Goal: Find specific page/section: Find specific page/section

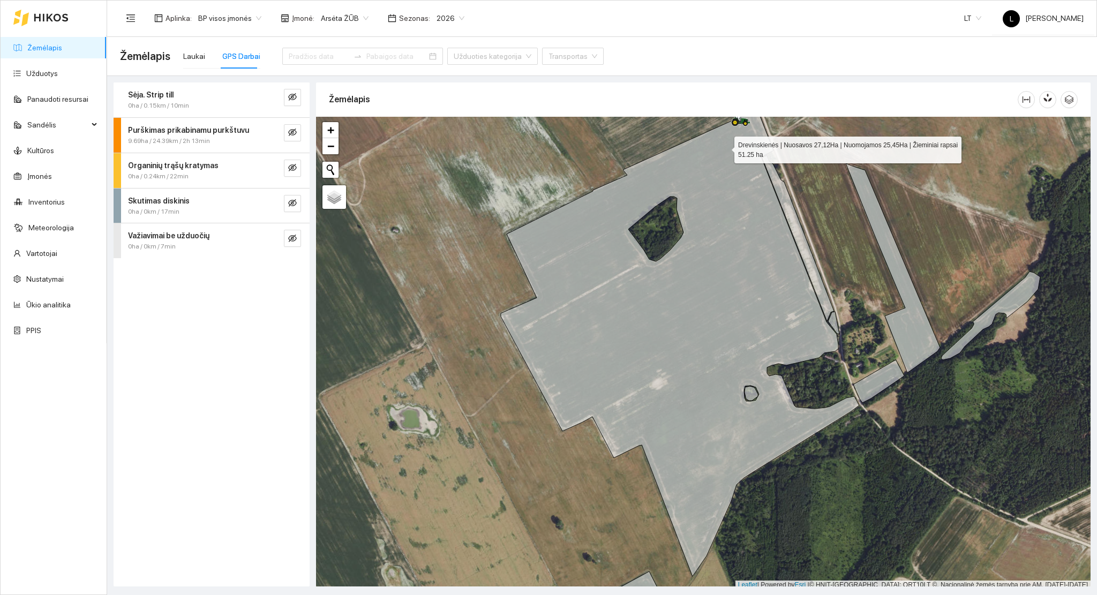
scroll to position [3, 0]
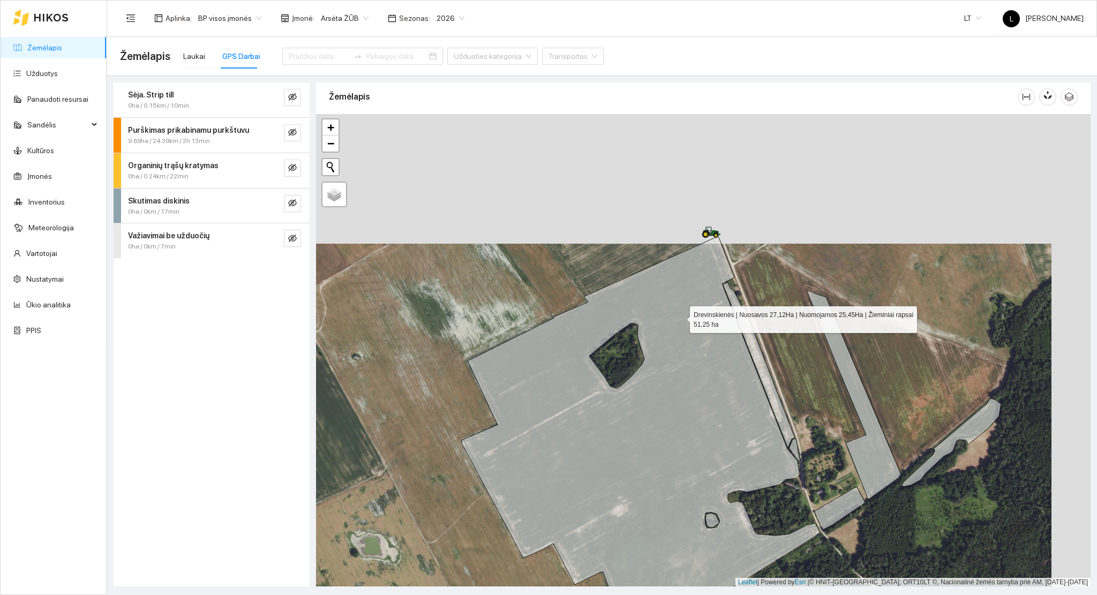
drag, startPoint x: 691, startPoint y: 284, endPoint x: 662, endPoint y: 368, distance: 88.5
click at [663, 368] on icon at bounding box center [641, 469] width 358 height 467
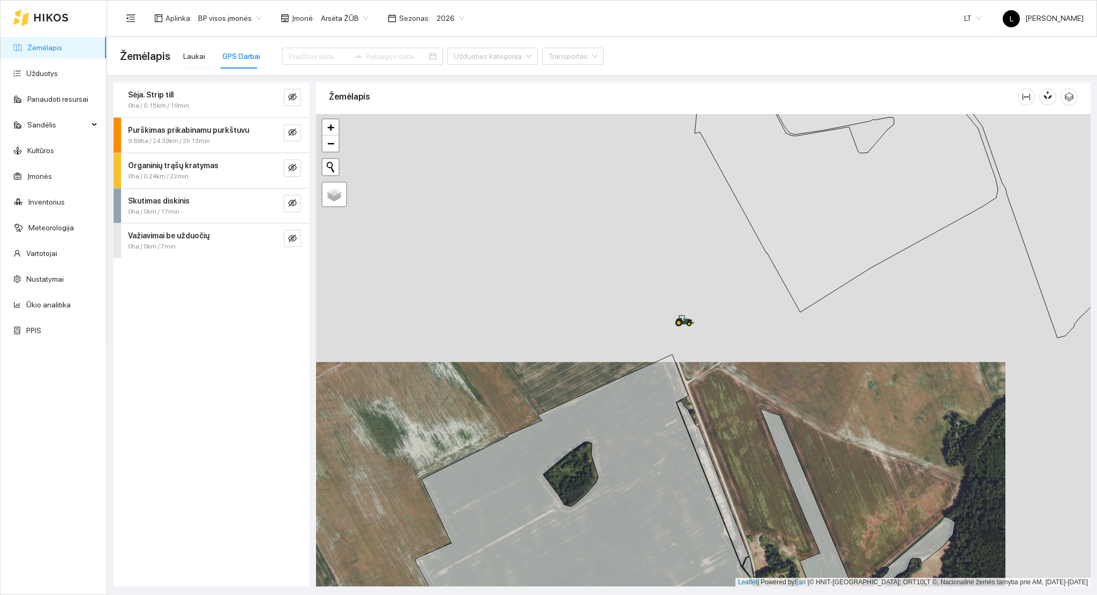
drag, startPoint x: 754, startPoint y: 301, endPoint x: 645, endPoint y: 457, distance: 190.3
click at [648, 473] on div at bounding box center [703, 350] width 775 height 473
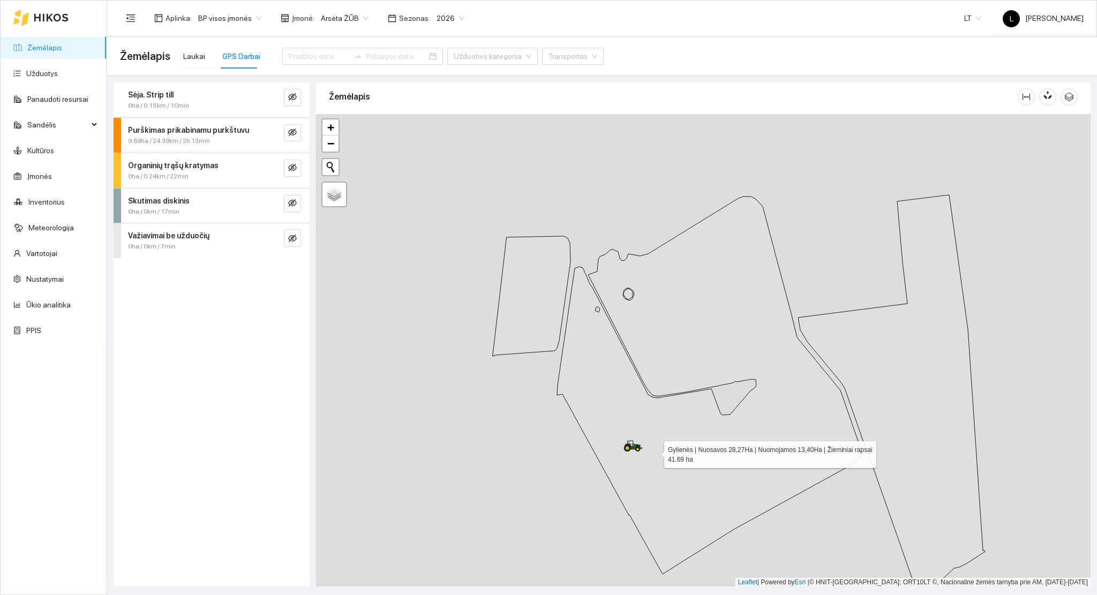
drag, startPoint x: 672, startPoint y: 416, endPoint x: 575, endPoint y: 541, distance: 158.2
click at [585, 535] on icon at bounding box center [708, 386] width 303 height 378
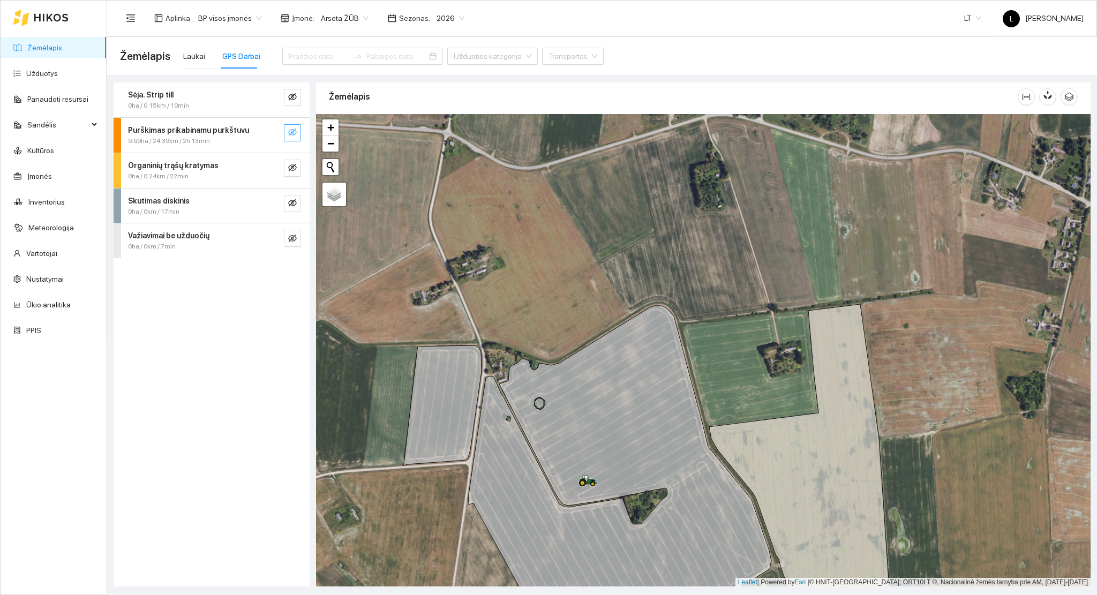
click at [295, 133] on icon "eye-invisible" at bounding box center [292, 133] width 9 height 8
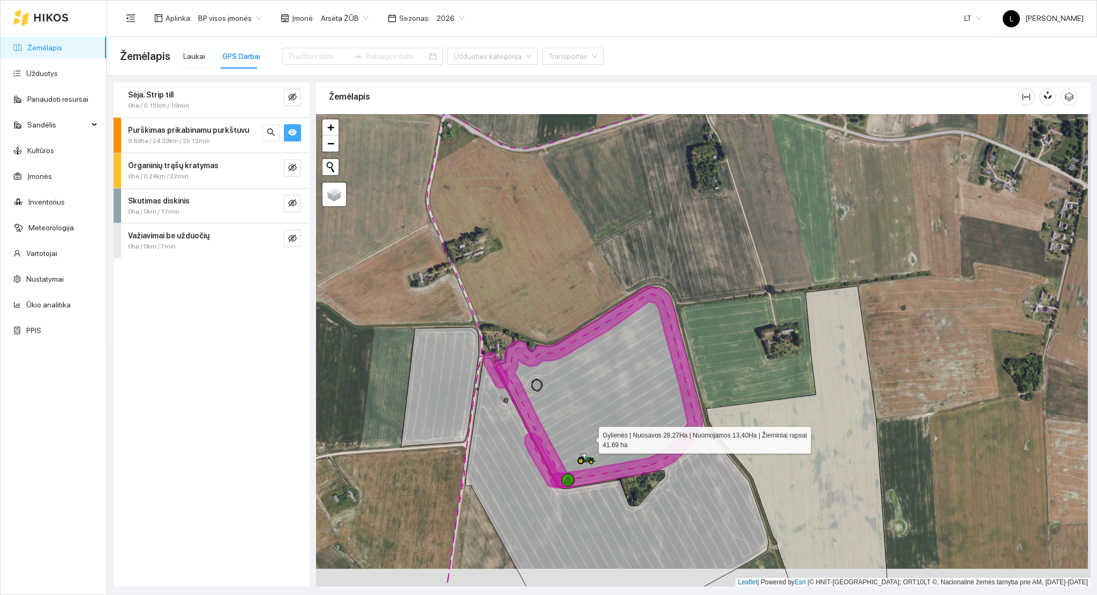
drag, startPoint x: 592, startPoint y: 449, endPoint x: 592, endPoint y: 440, distance: 9.1
click at [589, 435] on icon at bounding box center [617, 453] width 303 height 330
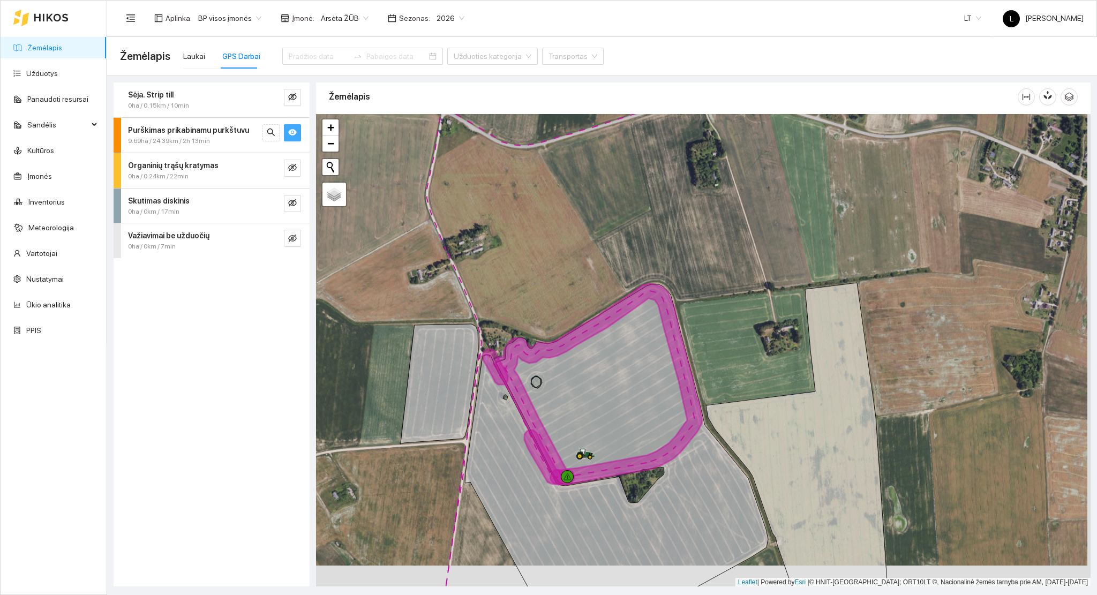
click at [47, 51] on link "Žemėlapis" at bounding box center [44, 47] width 35 height 9
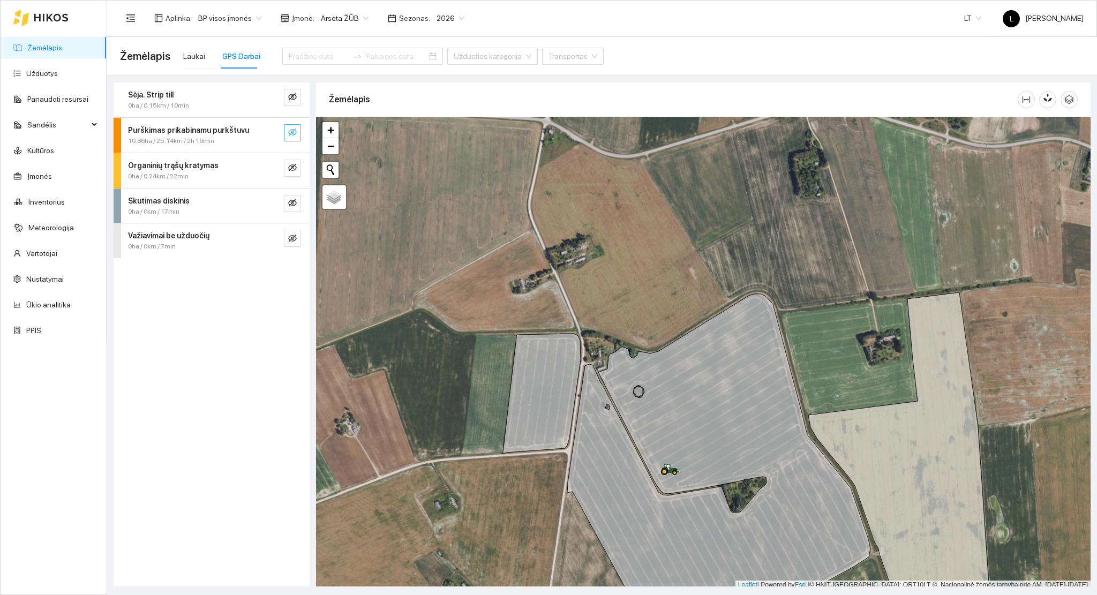
click at [301, 133] on div "Purškimas prikabinamu purkštuvu 10.86ha / 25.14km / 2h 16min" at bounding box center [212, 135] width 196 height 35
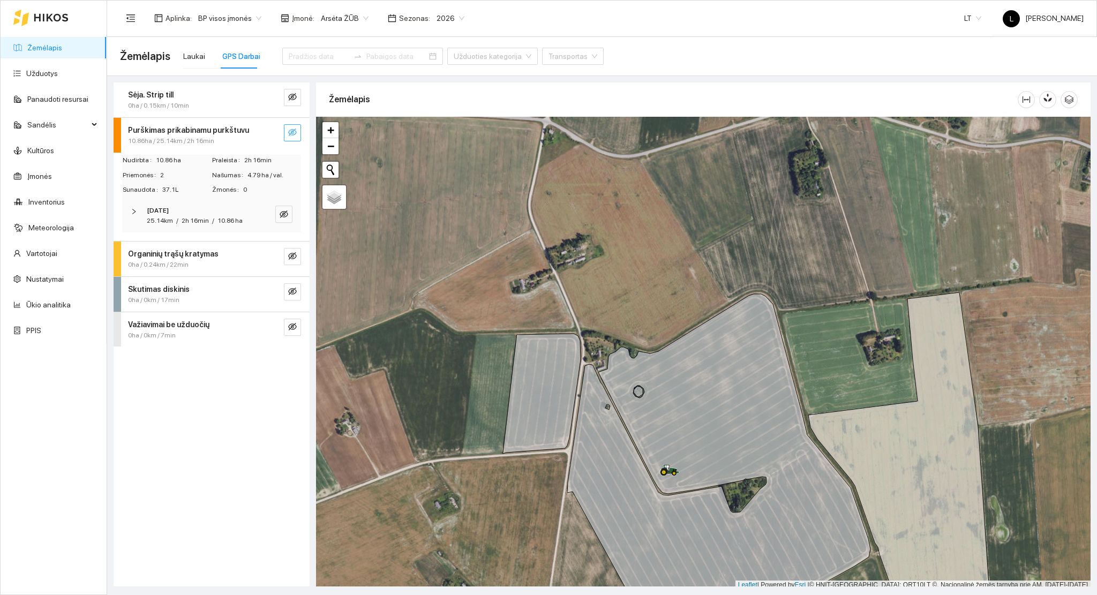
click at [298, 133] on button "button" at bounding box center [292, 132] width 17 height 17
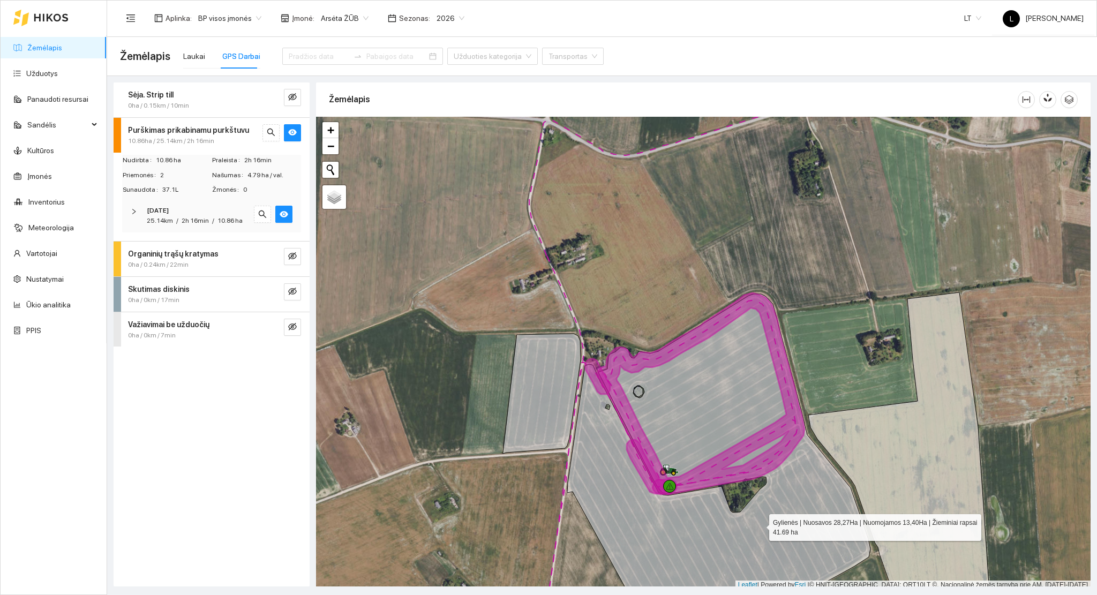
scroll to position [3, 0]
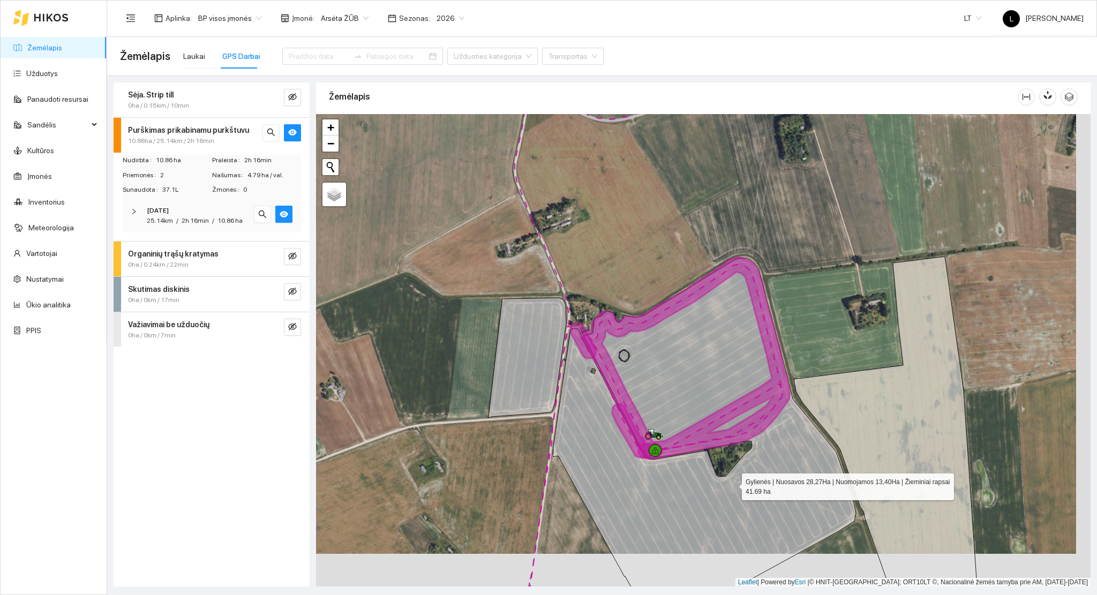
drag, startPoint x: 734, startPoint y: 490, endPoint x: 727, endPoint y: 476, distance: 15.1
click at [729, 476] on icon at bounding box center [704, 430] width 303 height 344
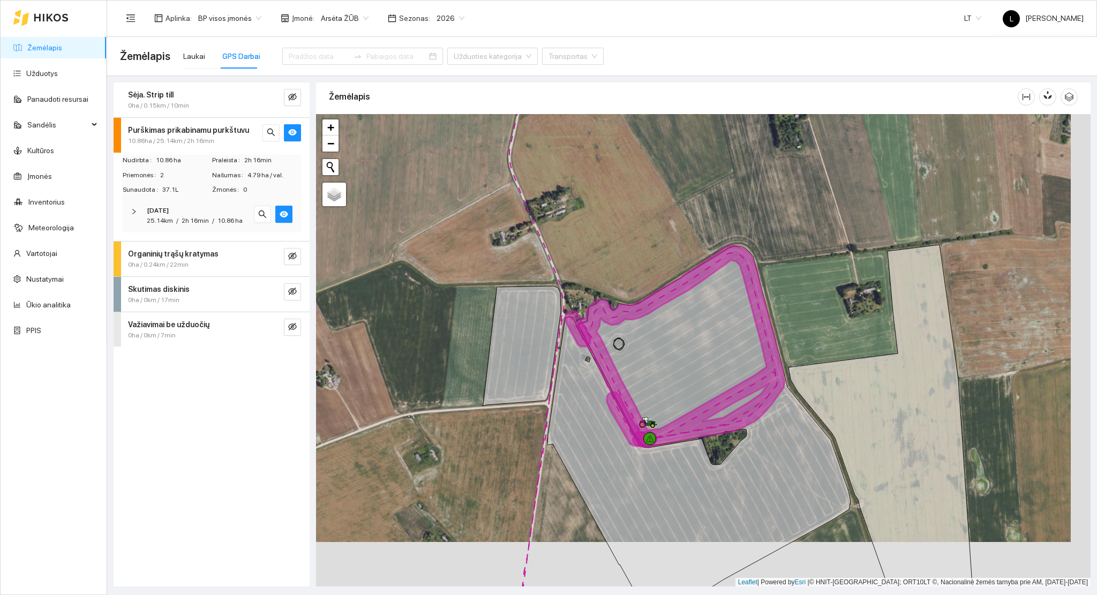
drag, startPoint x: 741, startPoint y: 408, endPoint x: 743, endPoint y: 455, distance: 46.7
click at [743, 447] on icon at bounding box center [681, 345] width 207 height 201
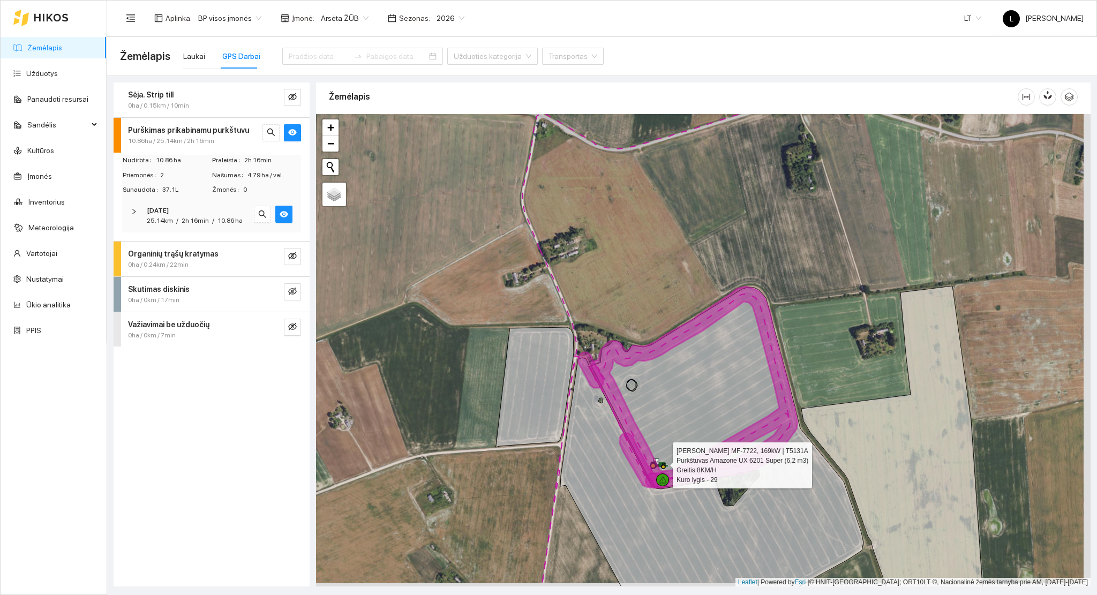
drag, startPoint x: 653, startPoint y: 467, endPoint x: 667, endPoint y: 462, distance: 14.7
click at [669, 461] on icon at bounding box center [659, 462] width 18 height 9
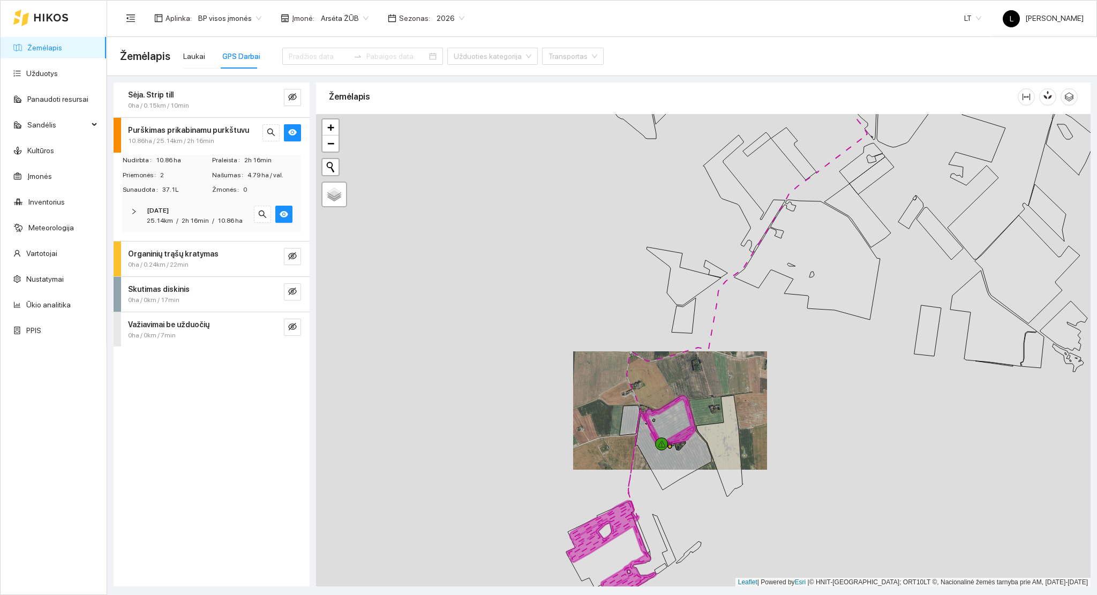
drag, startPoint x: 655, startPoint y: 492, endPoint x: 649, endPoint y: 331, distance: 160.8
click at [649, 331] on div at bounding box center [703, 350] width 775 height 473
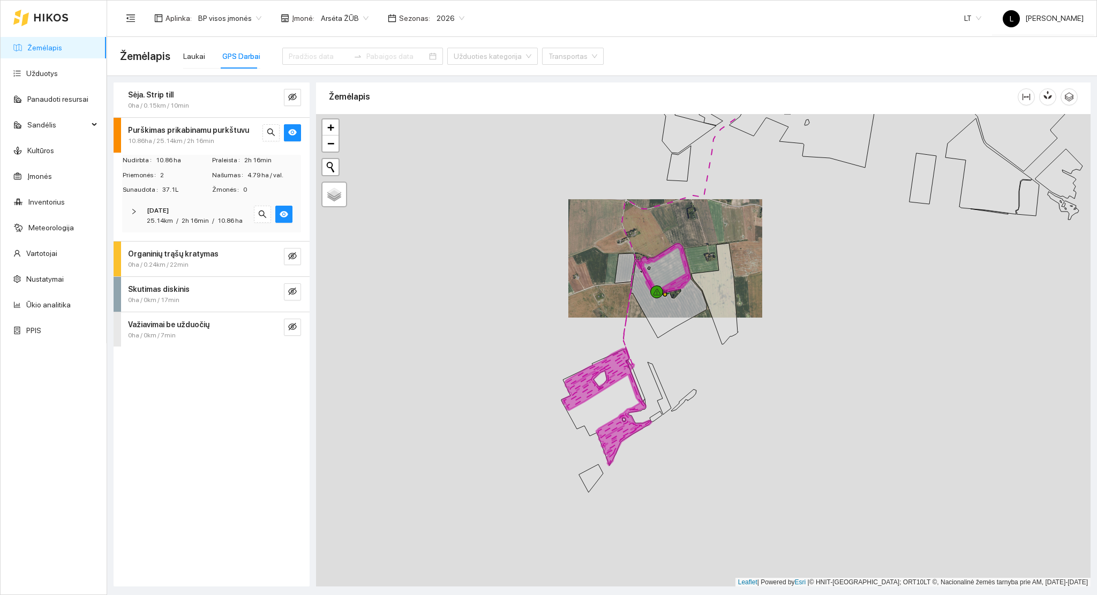
drag, startPoint x: 654, startPoint y: 387, endPoint x: 653, endPoint y: 451, distance: 63.8
click at [653, 450] on div at bounding box center [703, 350] width 775 height 473
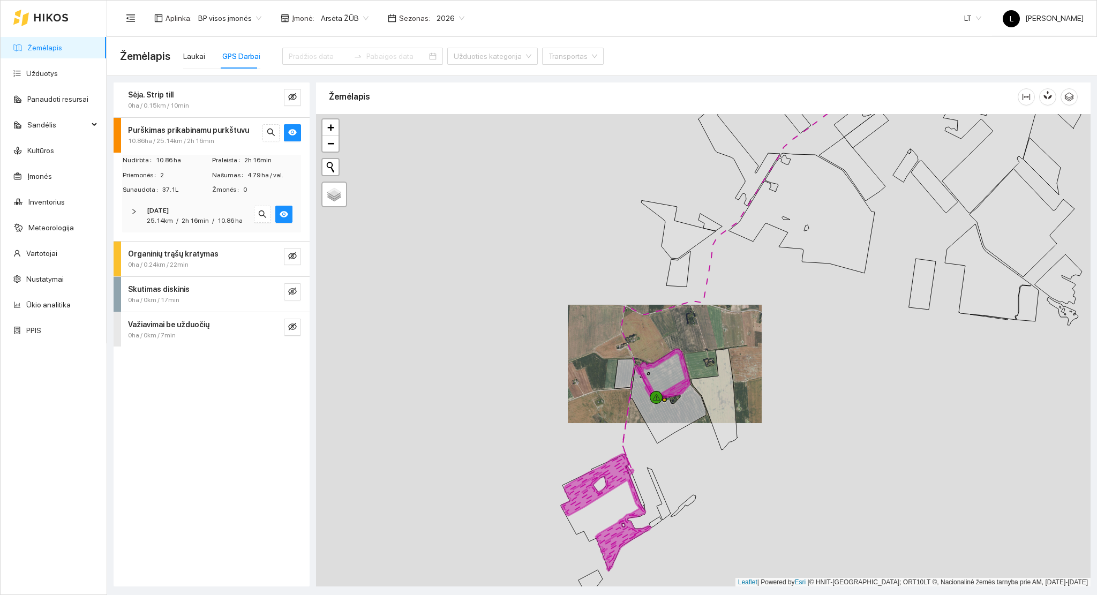
click at [658, 450] on div at bounding box center [703, 350] width 775 height 473
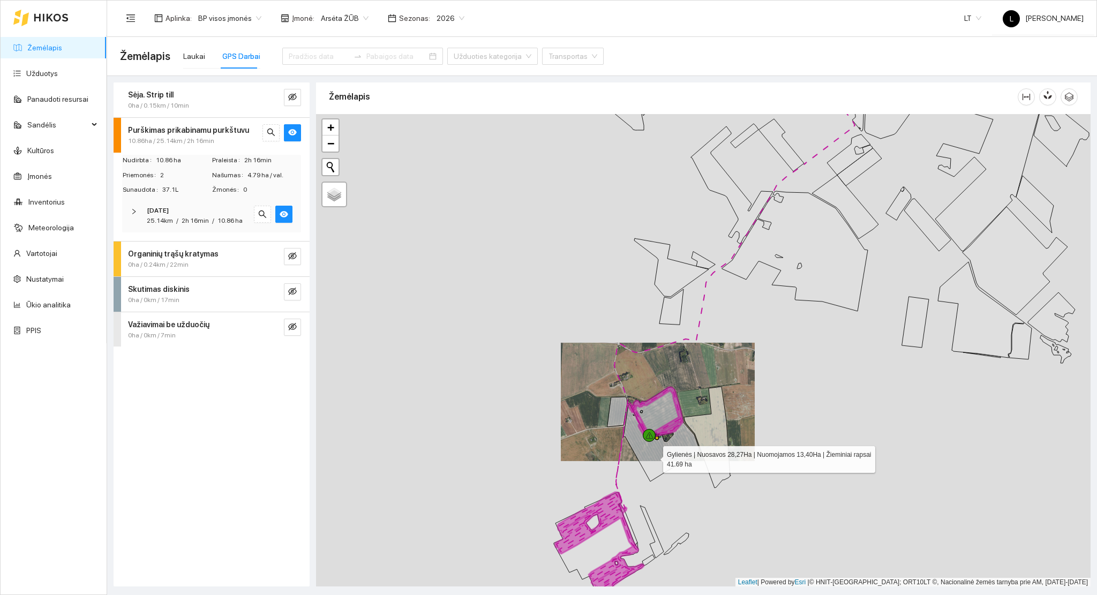
drag, startPoint x: 661, startPoint y: 433, endPoint x: 652, endPoint y: 461, distance: 29.7
click at [652, 461] on icon at bounding box center [662, 434] width 76 height 94
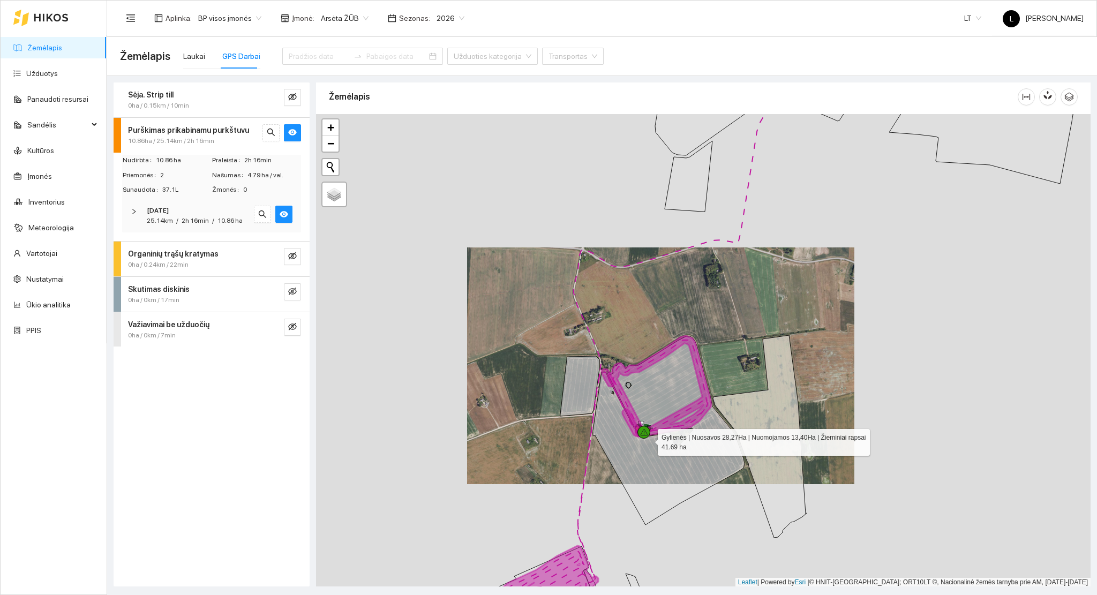
drag, startPoint x: 647, startPoint y: 461, endPoint x: 638, endPoint y: 492, distance: 32.5
click at [640, 499] on icon at bounding box center [669, 430] width 152 height 189
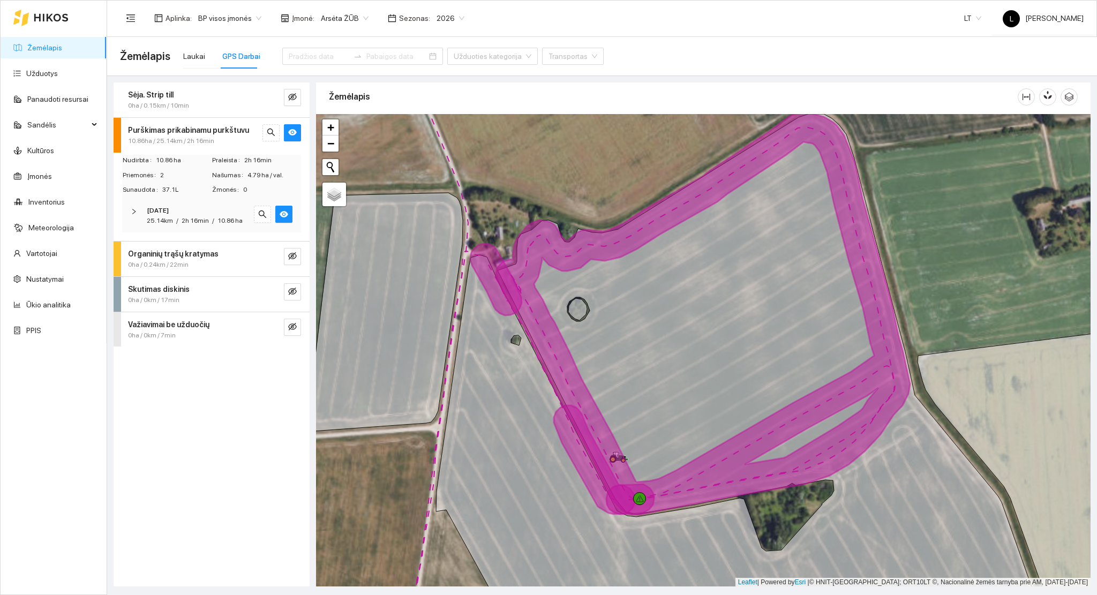
drag, startPoint x: 612, startPoint y: 451, endPoint x: 619, endPoint y: 448, distance: 7.5
click at [619, 448] on icon at bounding box center [703, 314] width 414 height 402
click at [190, 224] on span "2h 16min" at bounding box center [195, 221] width 27 height 8
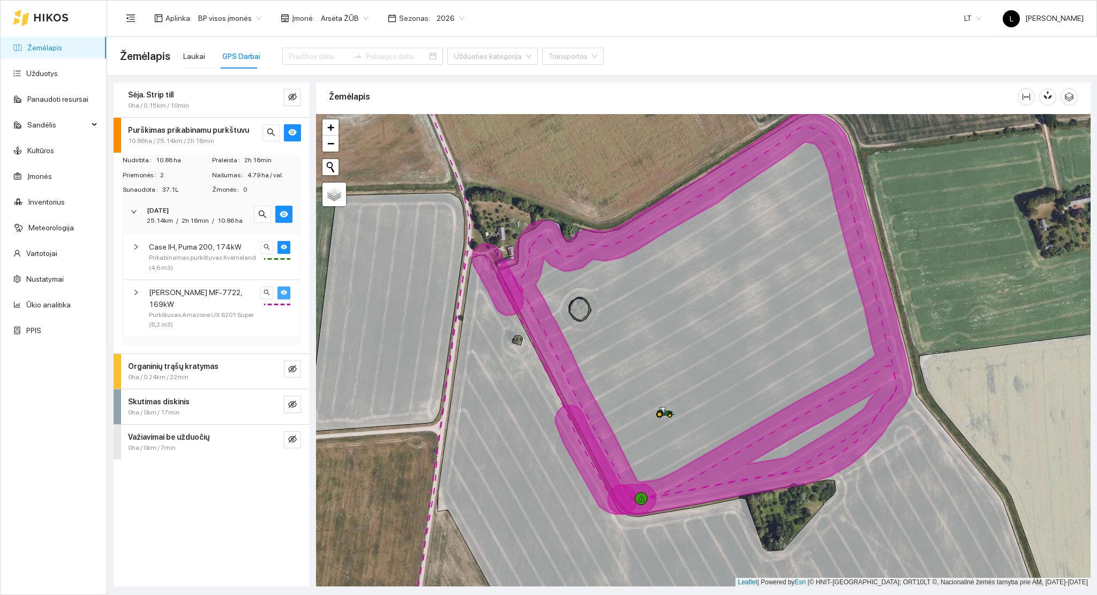
click at [281, 294] on icon "eye" at bounding box center [284, 292] width 6 height 6
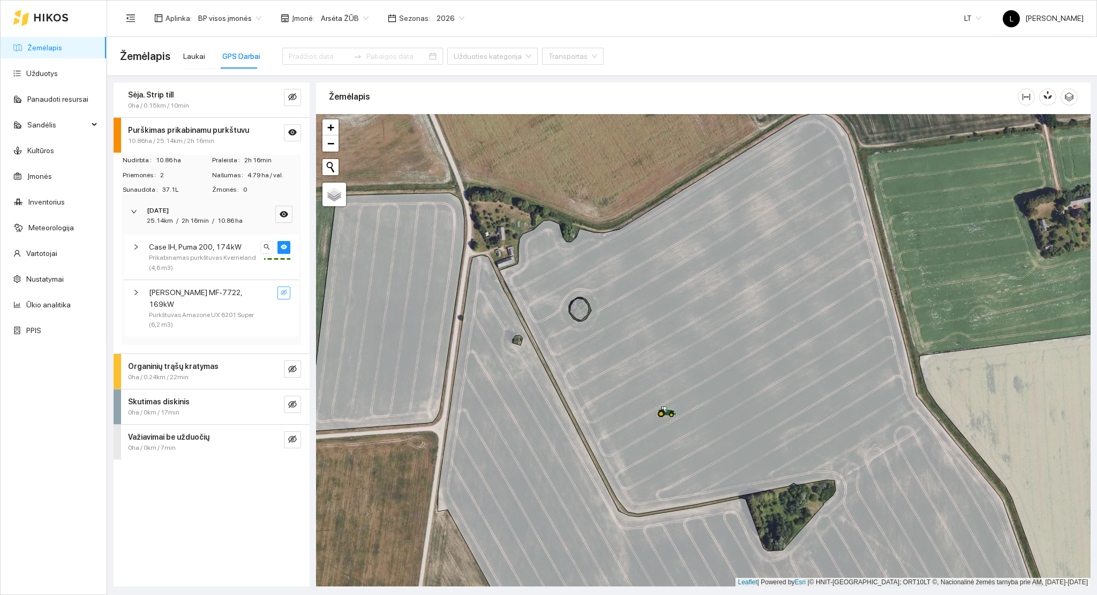
click at [283, 294] on icon "eye-invisible" at bounding box center [284, 292] width 6 height 6
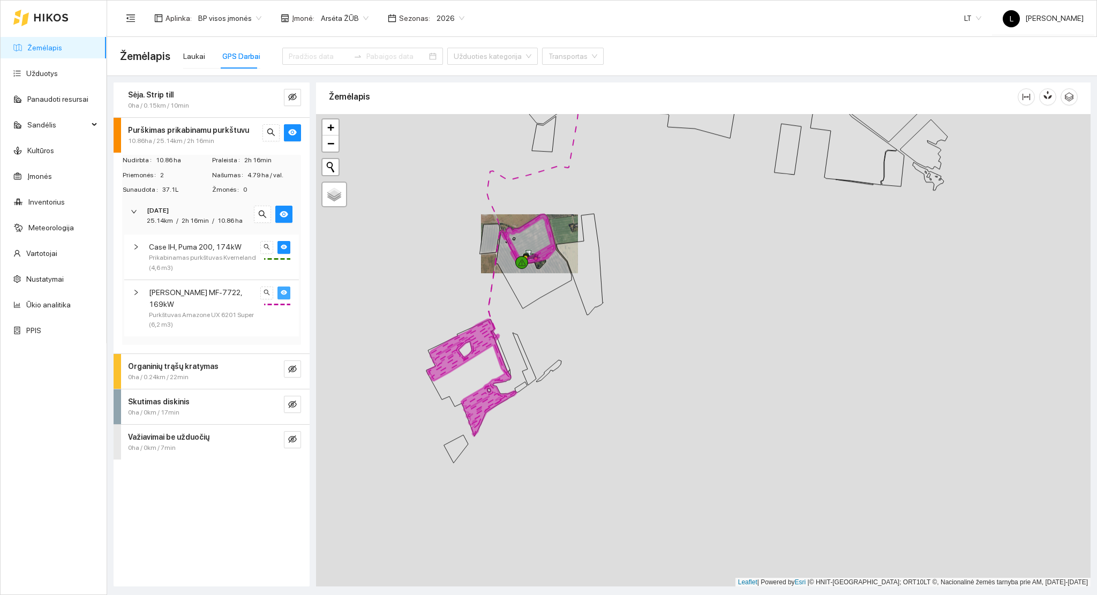
drag, startPoint x: 515, startPoint y: 355, endPoint x: 520, endPoint y: 300, distance: 54.9
click at [520, 300] on div at bounding box center [703, 350] width 775 height 473
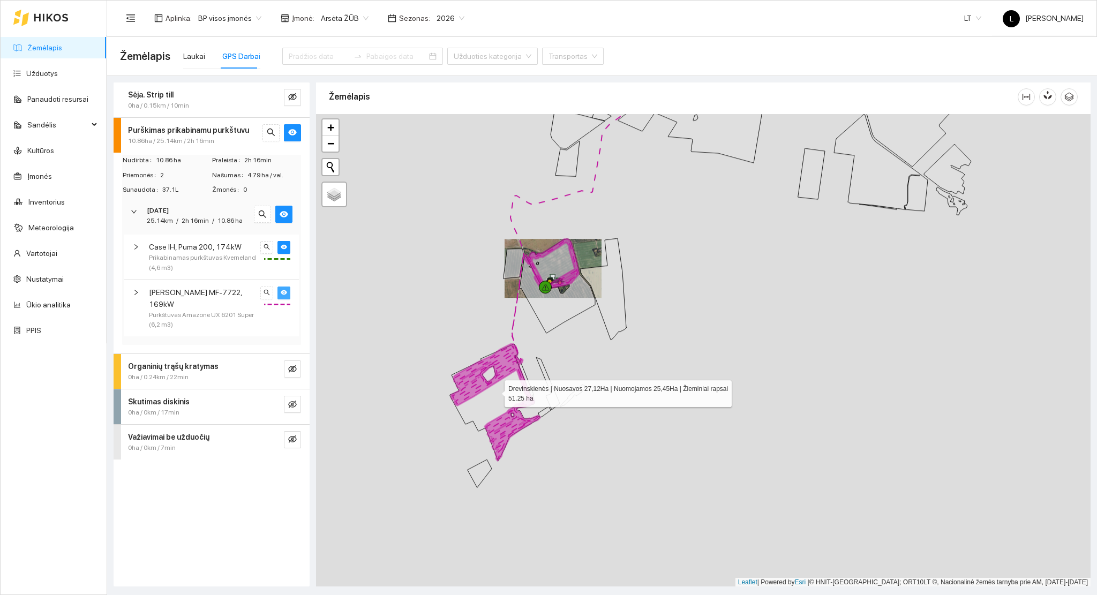
drag, startPoint x: 476, startPoint y: 361, endPoint x: 497, endPoint y: 397, distance: 41.8
click at [497, 397] on icon at bounding box center [494, 402] width 89 height 117
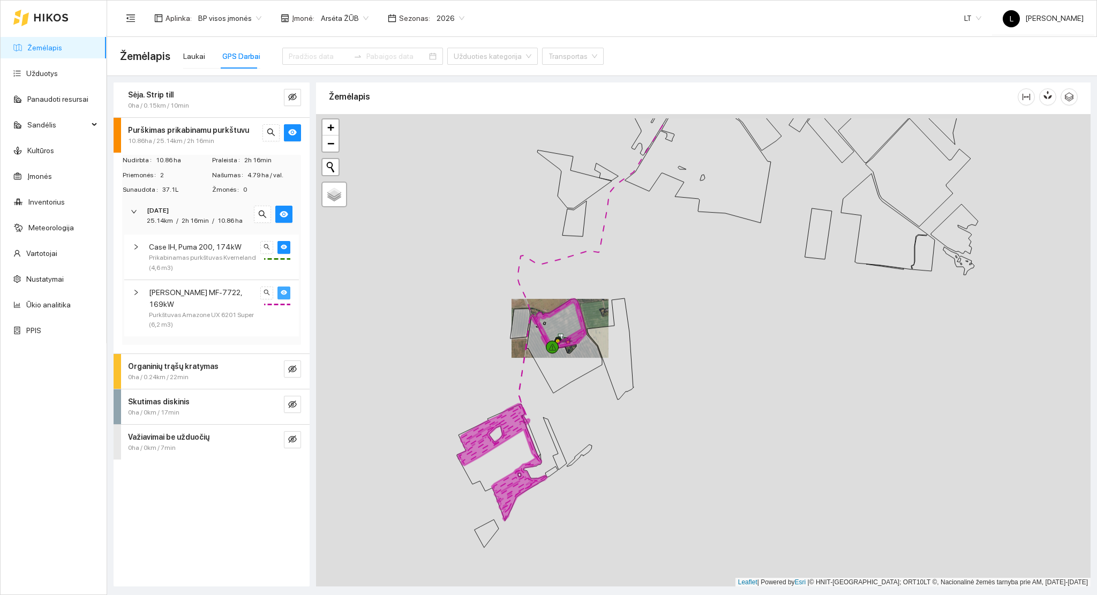
drag, startPoint x: 566, startPoint y: 276, endPoint x: 571, endPoint y: 333, distance: 57.0
click at [571, 333] on icon at bounding box center [565, 346] width 76 height 94
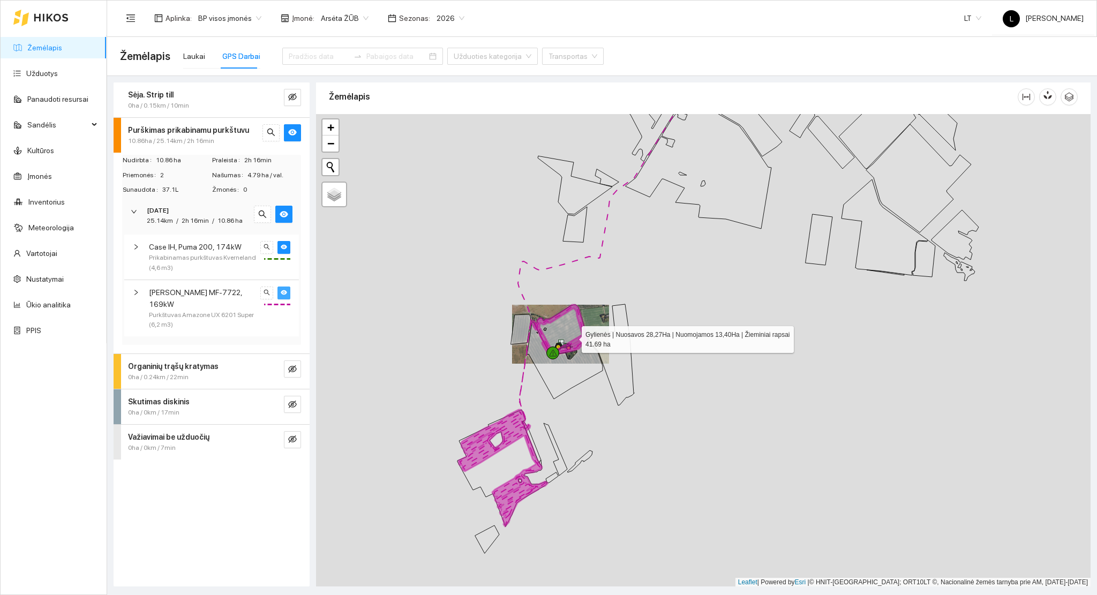
drag, startPoint x: 575, startPoint y: 334, endPoint x: 573, endPoint y: 379, distance: 45.1
click at [573, 380] on icon at bounding box center [565, 352] width 76 height 94
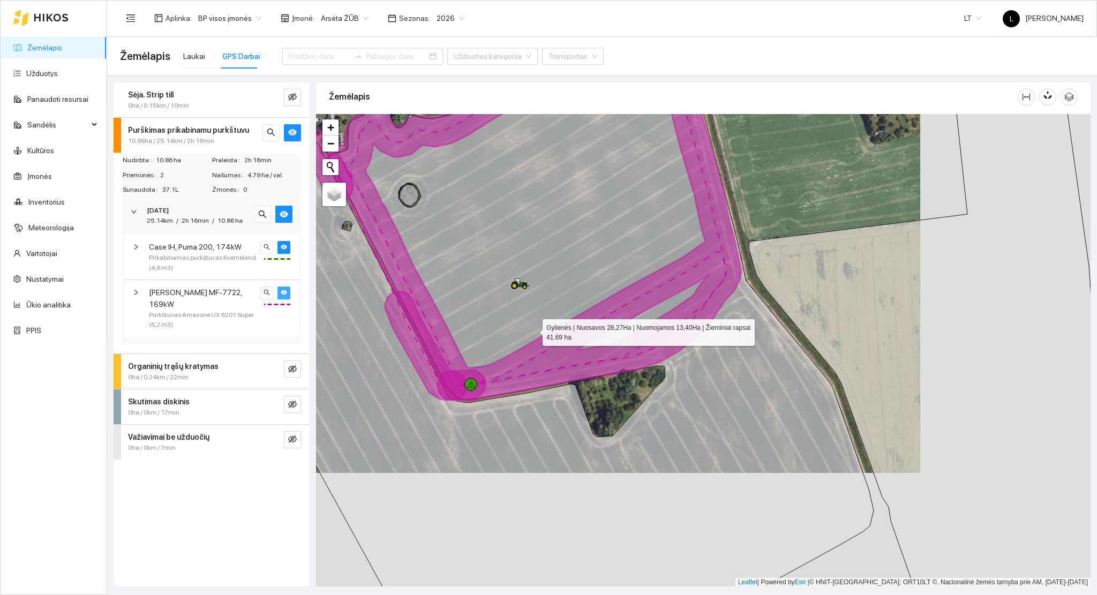
drag, startPoint x: 532, startPoint y: 317, endPoint x: 525, endPoint y: 305, distance: 13.2
click at [532, 327] on icon at bounding box center [570, 393] width 607 height 569
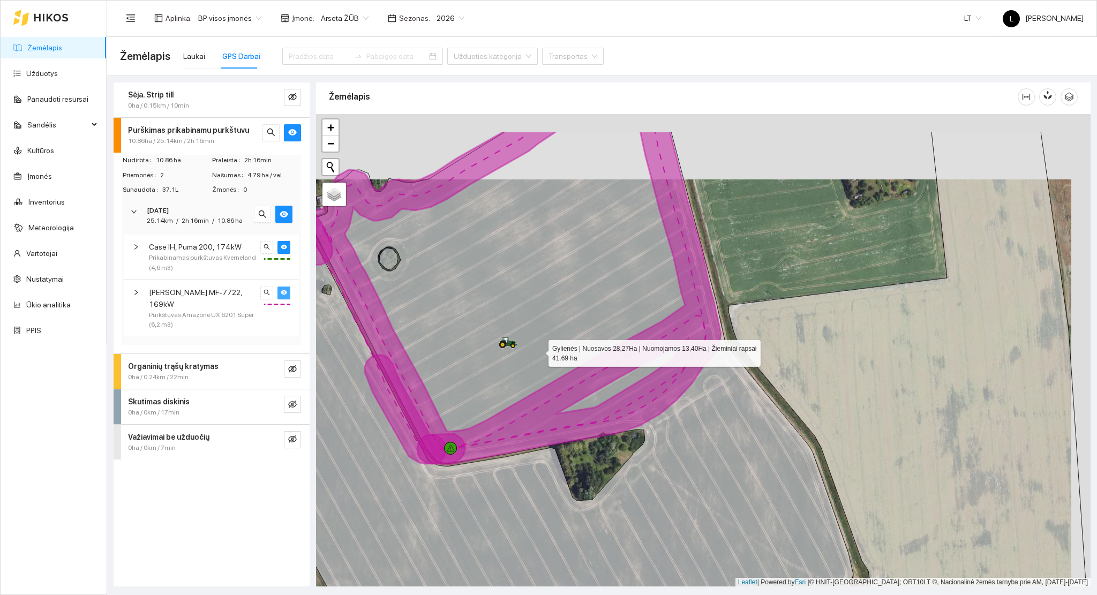
drag, startPoint x: 549, startPoint y: 318, endPoint x: 513, endPoint y: 440, distance: 126.8
click at [536, 420] on icon at bounding box center [550, 416] width 607 height 569
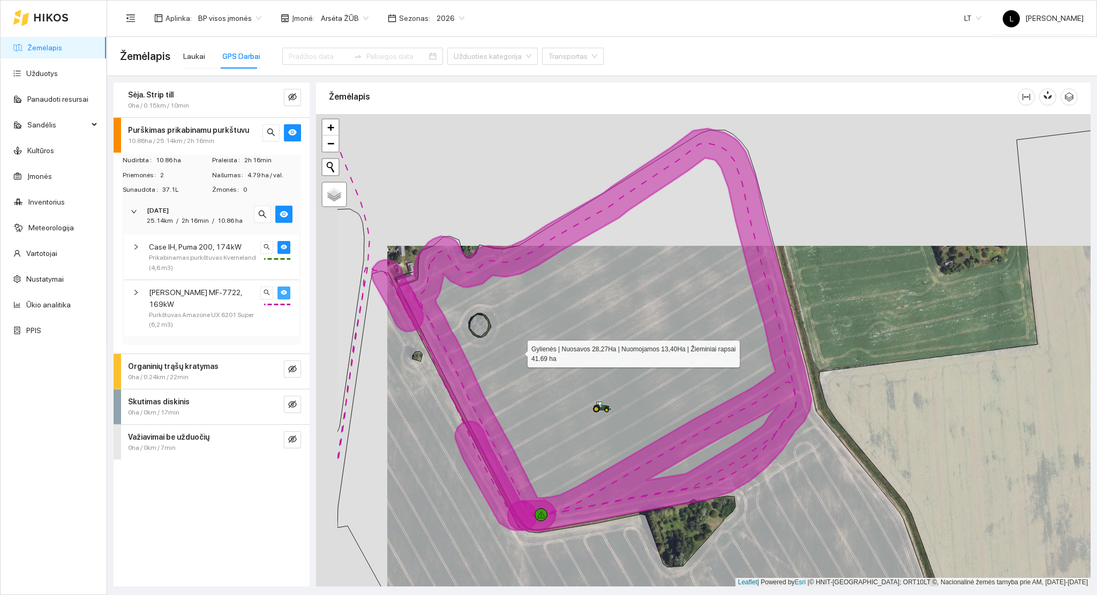
drag, startPoint x: 508, startPoint y: 355, endPoint x: 518, endPoint y: 354, distance: 9.1
click at [518, 351] on icon at bounding box center [636, 368] width 597 height 476
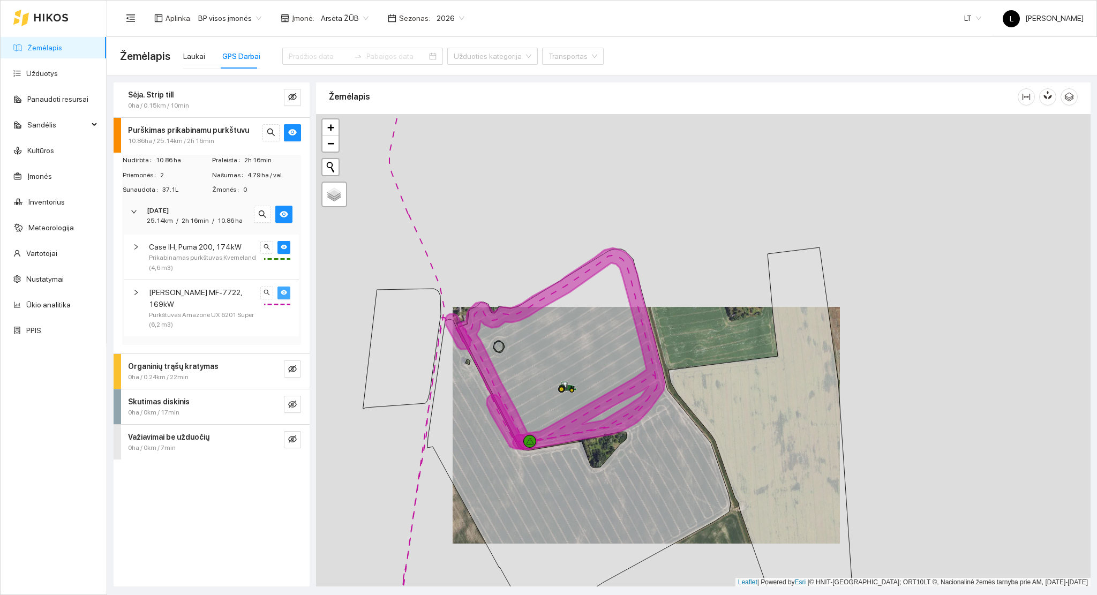
drag, startPoint x: 325, startPoint y: 446, endPoint x: 349, endPoint y: 314, distance: 134.6
click at [349, 314] on div at bounding box center [703, 350] width 775 height 473
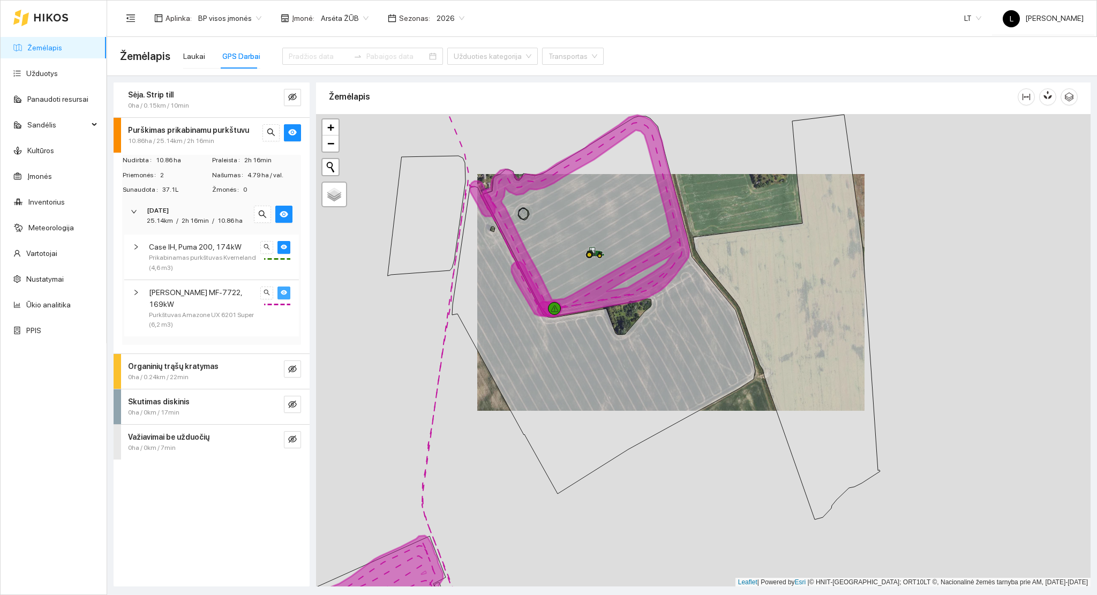
click at [285, 289] on icon "eye" at bounding box center [284, 292] width 6 height 6
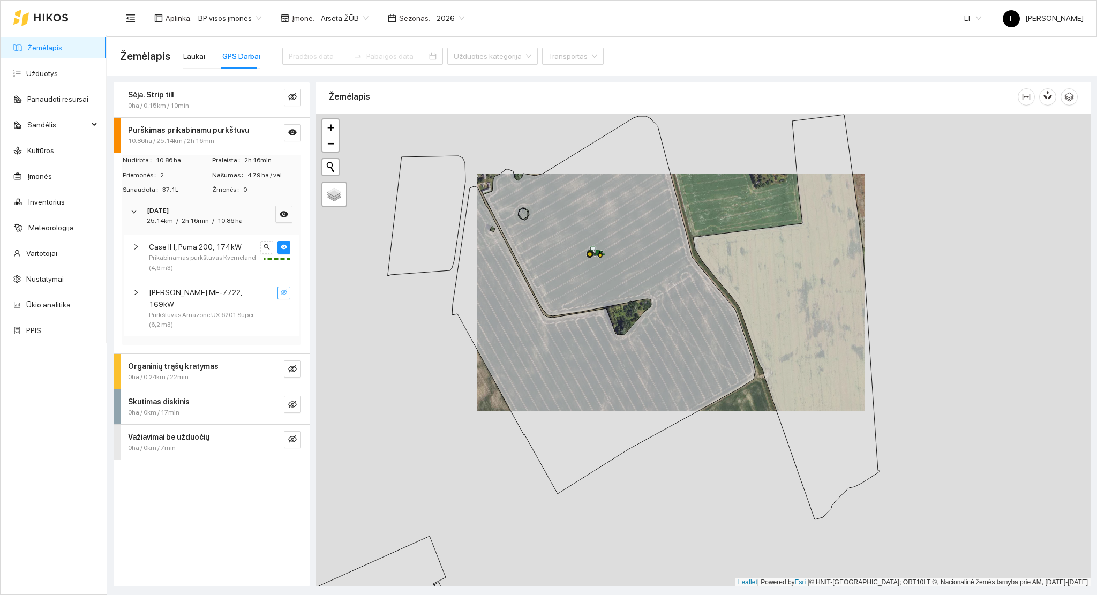
click at [286, 288] on button "button" at bounding box center [284, 293] width 13 height 13
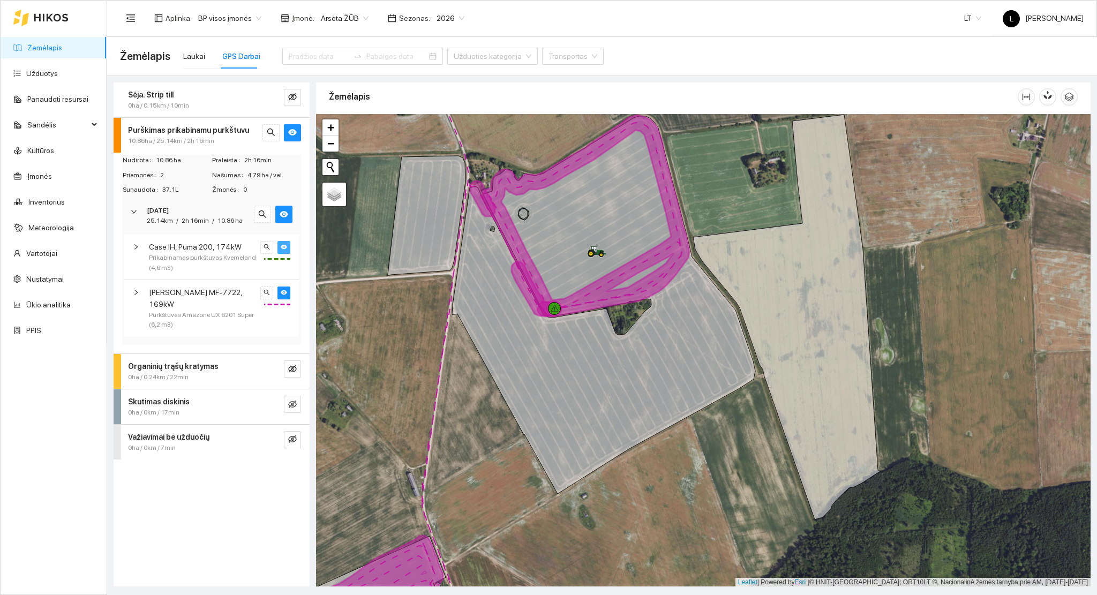
click at [287, 250] on span "eye" at bounding box center [284, 248] width 6 height 8
click at [287, 250] on span "eye-invisible" at bounding box center [284, 248] width 6 height 8
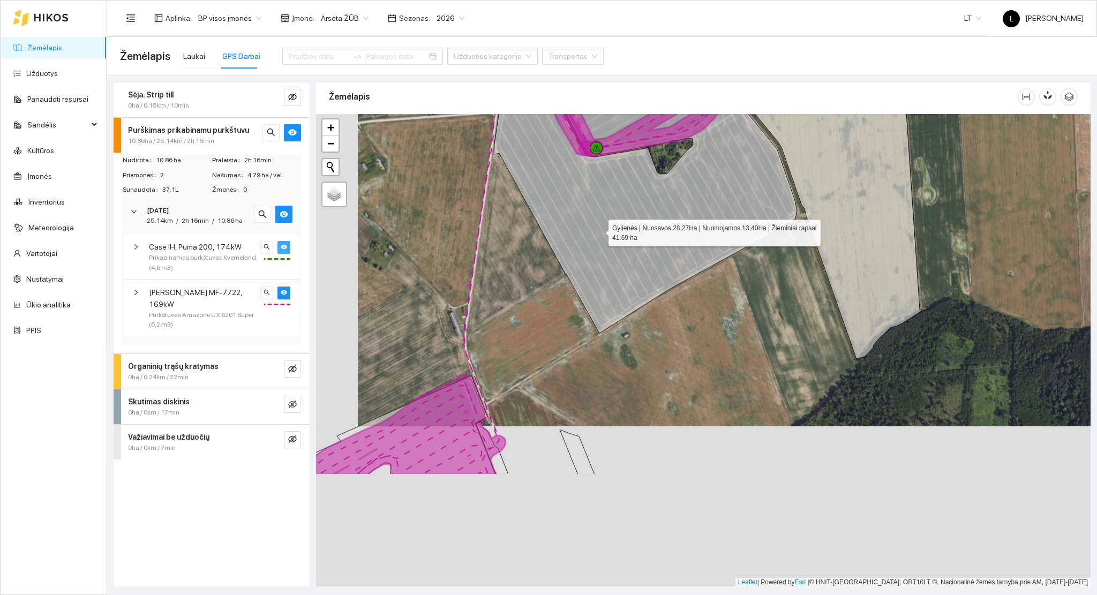
drag, startPoint x: 556, startPoint y: 395, endPoint x: 567, endPoint y: 290, distance: 105.7
click at [600, 230] on icon at bounding box center [645, 145] width 303 height 378
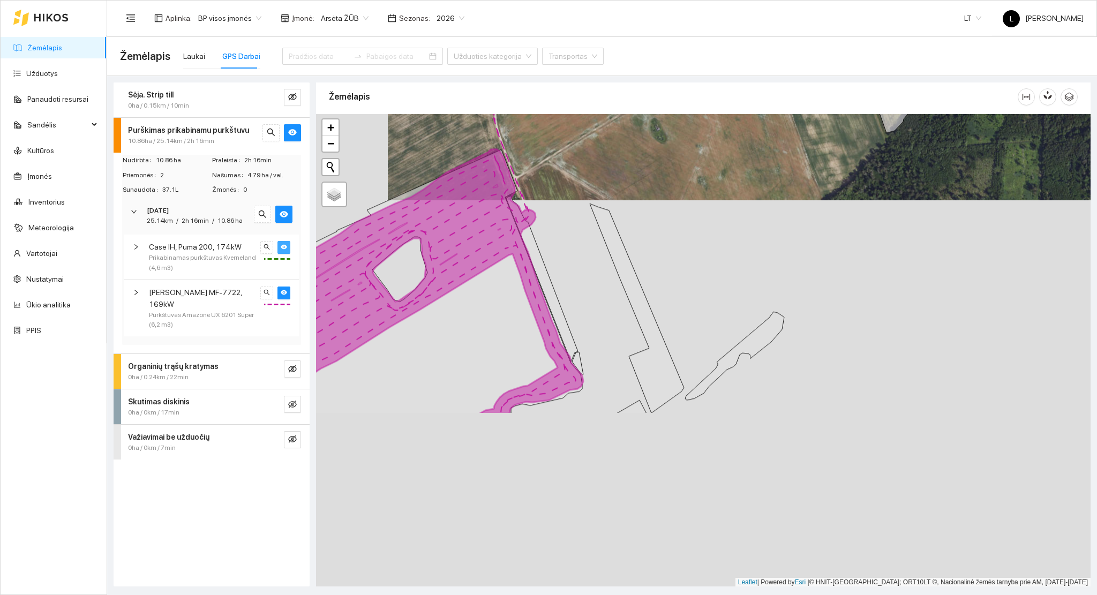
drag, startPoint x: 537, startPoint y: 398, endPoint x: 564, endPoint y: 202, distance: 197.5
click at [564, 176] on div at bounding box center [703, 350] width 775 height 473
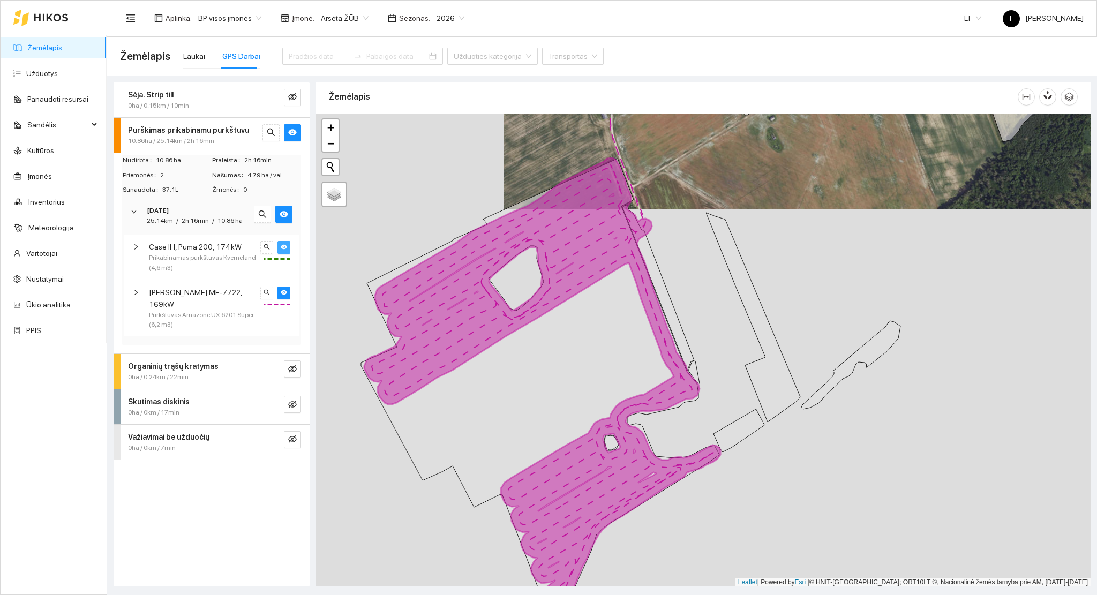
drag, startPoint x: 630, startPoint y: 233, endPoint x: 756, endPoint y: 244, distance: 125.9
click at [756, 244] on div at bounding box center [703, 350] width 775 height 473
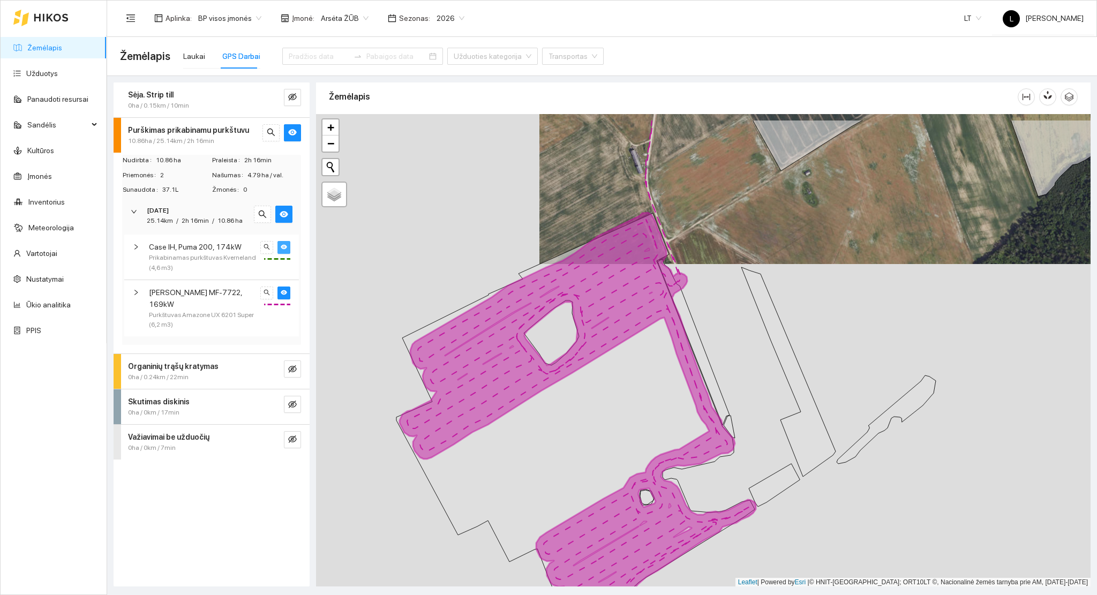
drag, startPoint x: 744, startPoint y: 257, endPoint x: 630, endPoint y: 471, distance: 243.1
click at [629, 518] on div at bounding box center [703, 350] width 775 height 473
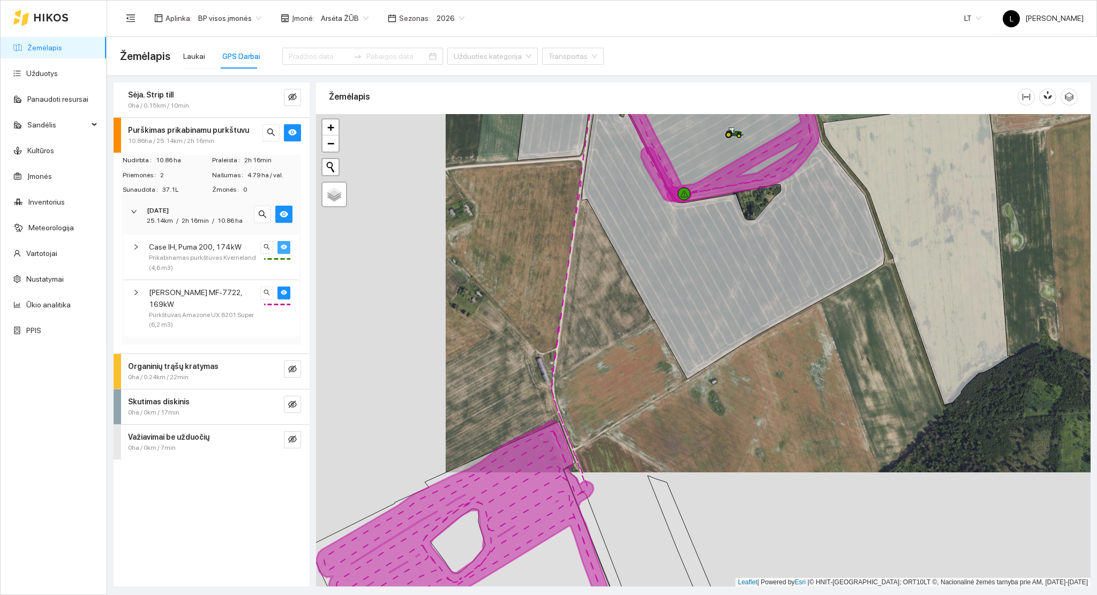
drag, startPoint x: 648, startPoint y: 403, endPoint x: 633, endPoint y: 472, distance: 70.2
click at [634, 475] on div at bounding box center [703, 350] width 775 height 473
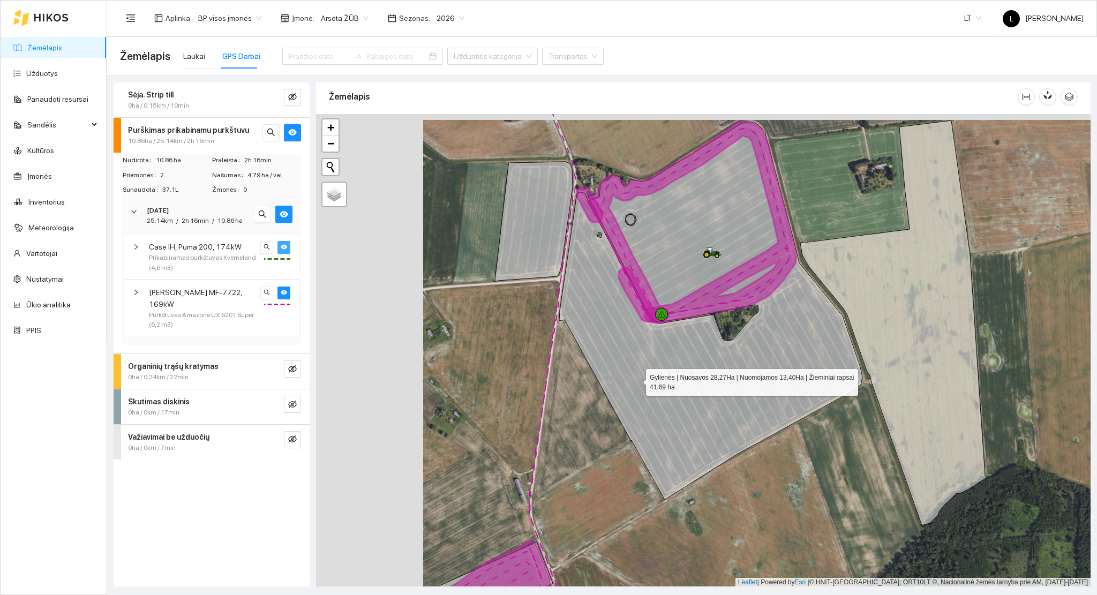
drag, startPoint x: 637, startPoint y: 373, endPoint x: 607, endPoint y: 494, distance: 124.2
click at [609, 498] on icon at bounding box center [710, 311] width 303 height 378
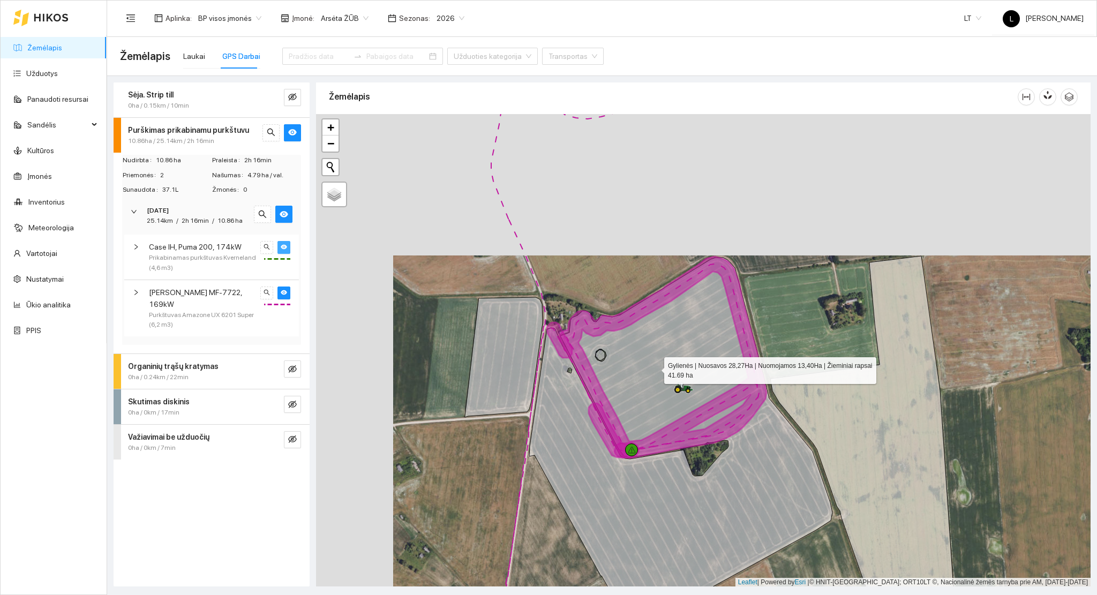
click at [633, 455] on icon at bounding box center [680, 447] width 303 height 378
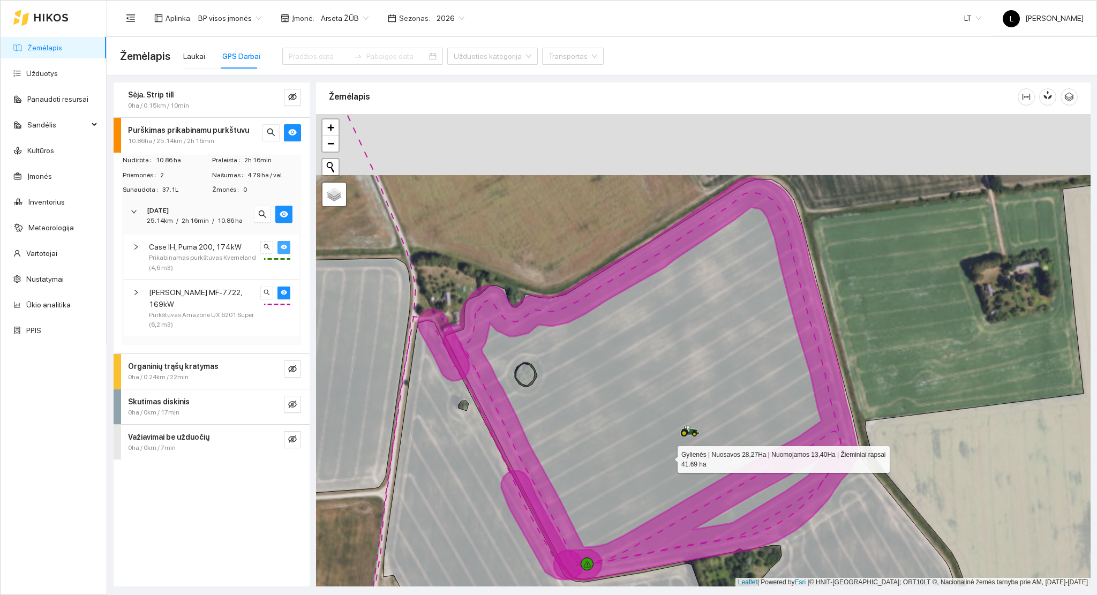
drag, startPoint x: 677, startPoint y: 462, endPoint x: 605, endPoint y: 379, distance: 110.5
click at [605, 380] on icon at bounding box center [677, 404] width 587 height 449
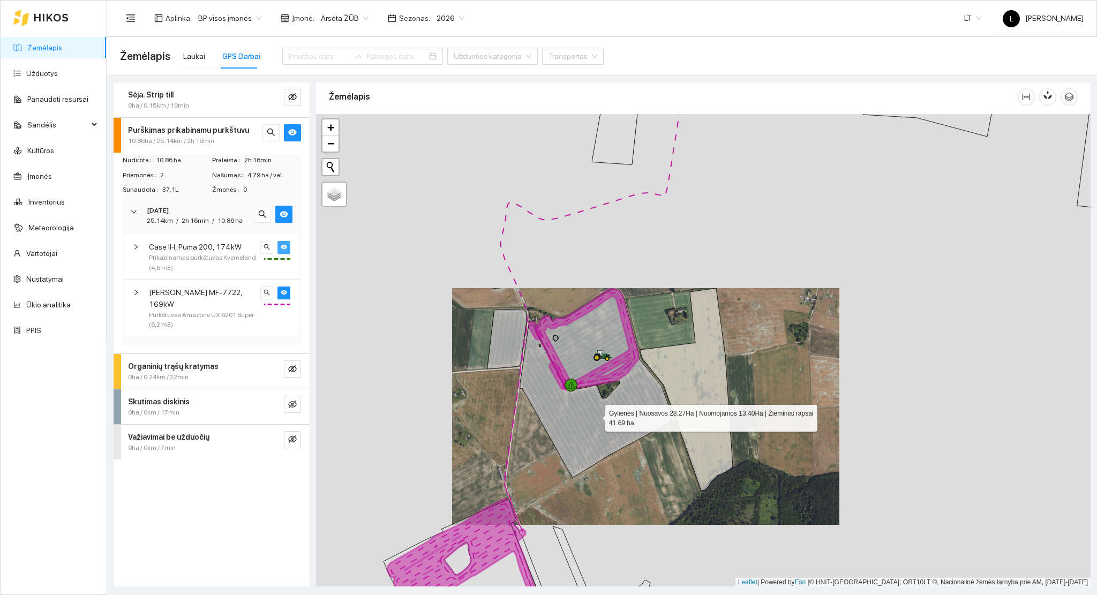
drag, startPoint x: 605, startPoint y: 451, endPoint x: 593, endPoint y: 400, distance: 52.5
click at [593, 400] on icon at bounding box center [596, 383] width 152 height 189
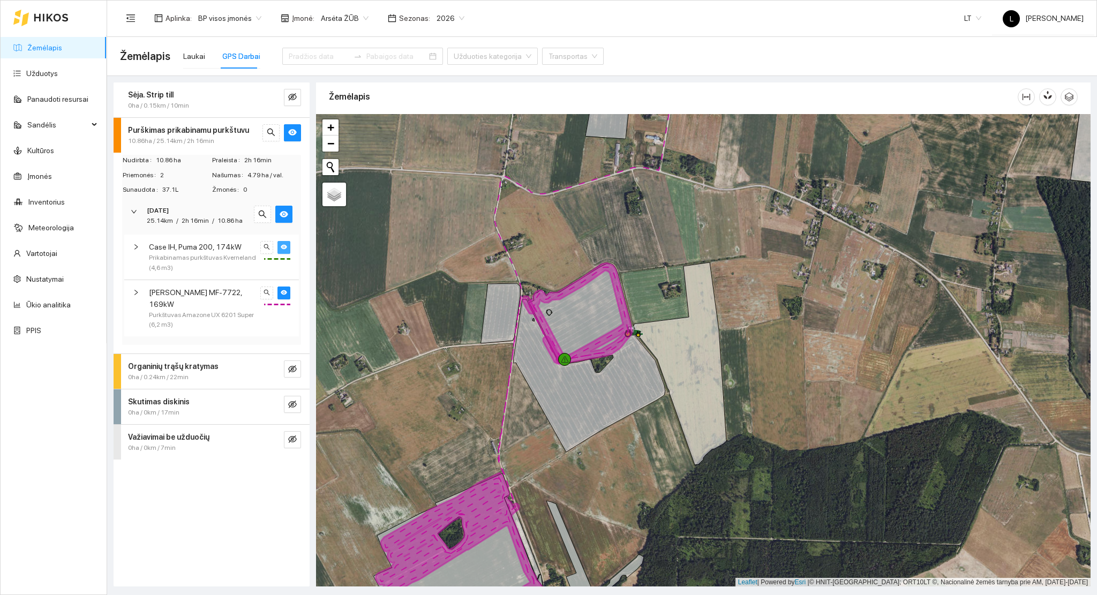
click at [237, 556] on div "Sėja. Strip till 0ha / 0.15km / 10min Purškimas prikabinamu purkštuvu 10.86ha /…" at bounding box center [212, 335] width 196 height 504
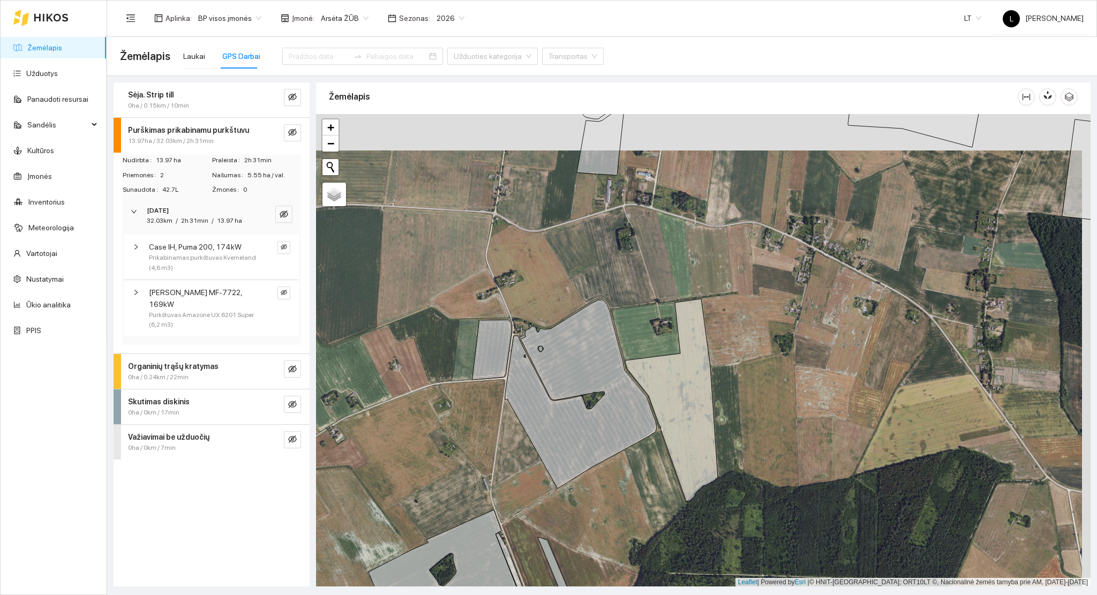
drag, startPoint x: 767, startPoint y: 279, endPoint x: 708, endPoint y: 399, distance: 133.7
click at [715, 390] on div at bounding box center [703, 350] width 775 height 473
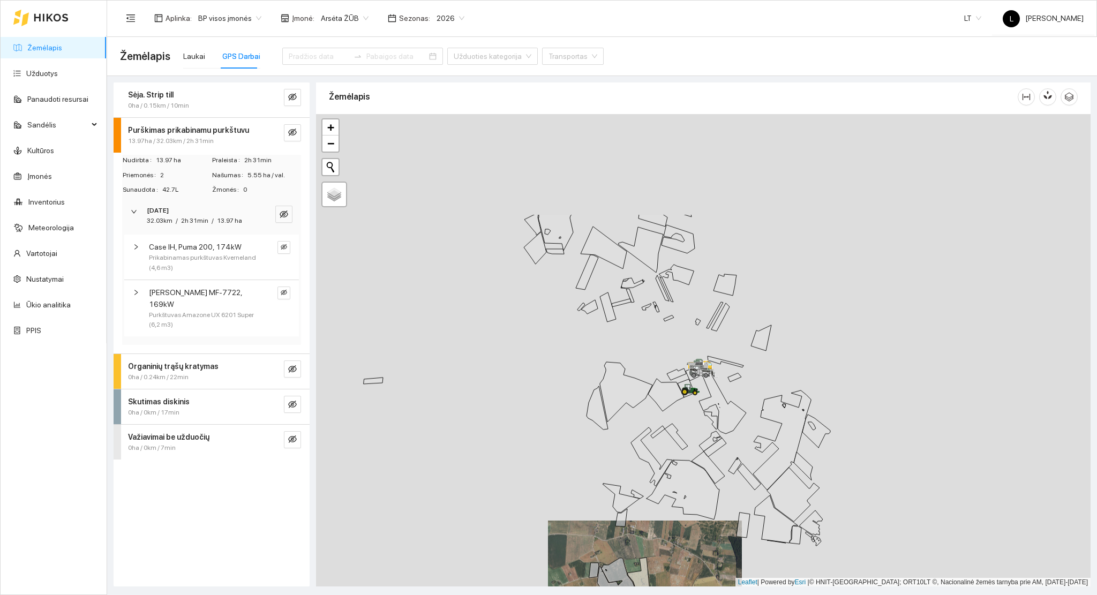
drag, startPoint x: 708, startPoint y: 404, endPoint x: 671, endPoint y: 519, distance: 120.5
click at [667, 528] on div at bounding box center [703, 350] width 775 height 473
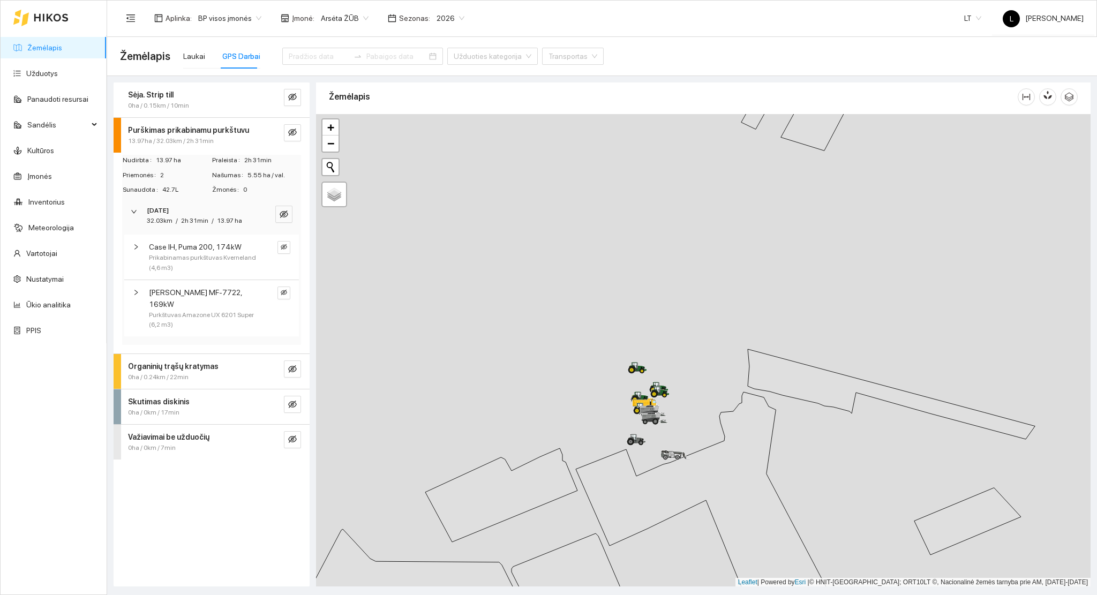
drag, startPoint x: 654, startPoint y: 373, endPoint x: 680, endPoint y: 396, distance: 34.6
click at [680, 396] on div at bounding box center [703, 350] width 775 height 473
